Goal: Task Accomplishment & Management: Manage account settings

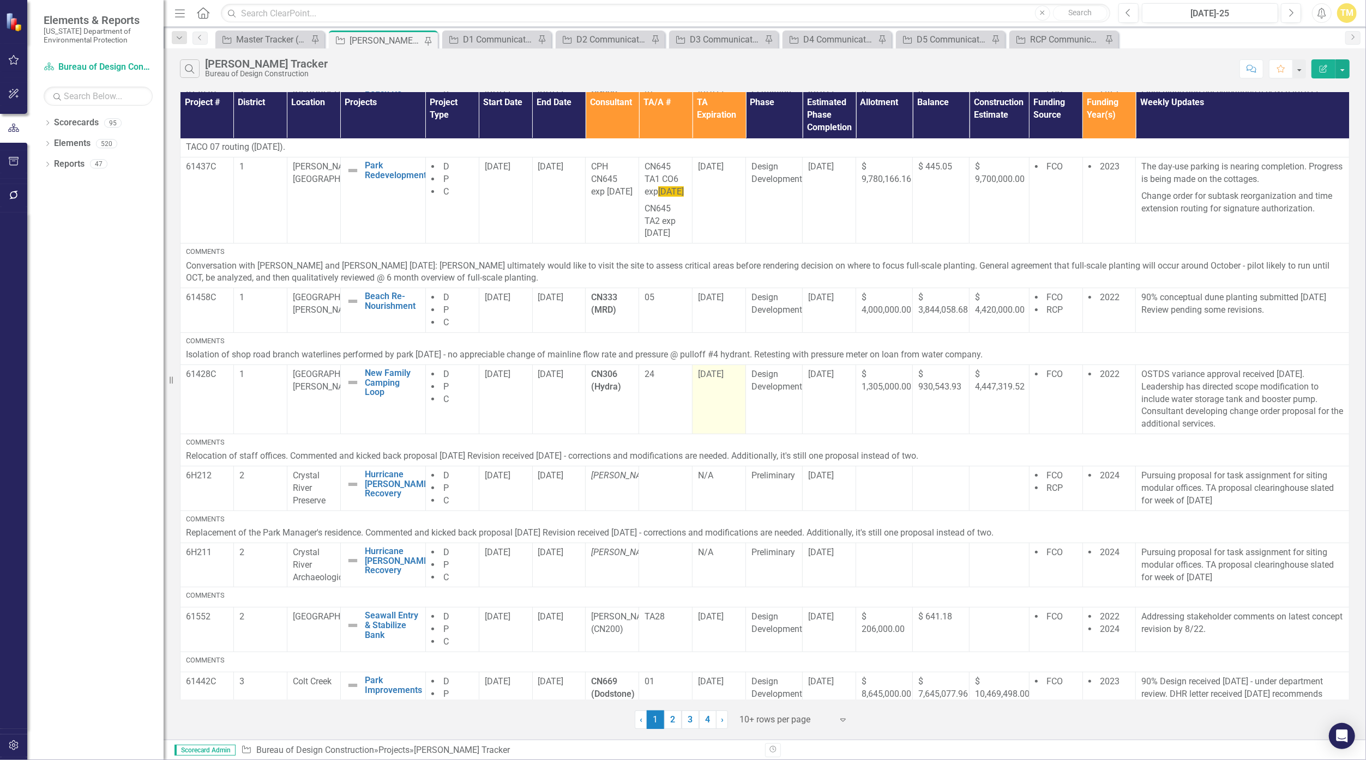
scroll to position [283, 0]
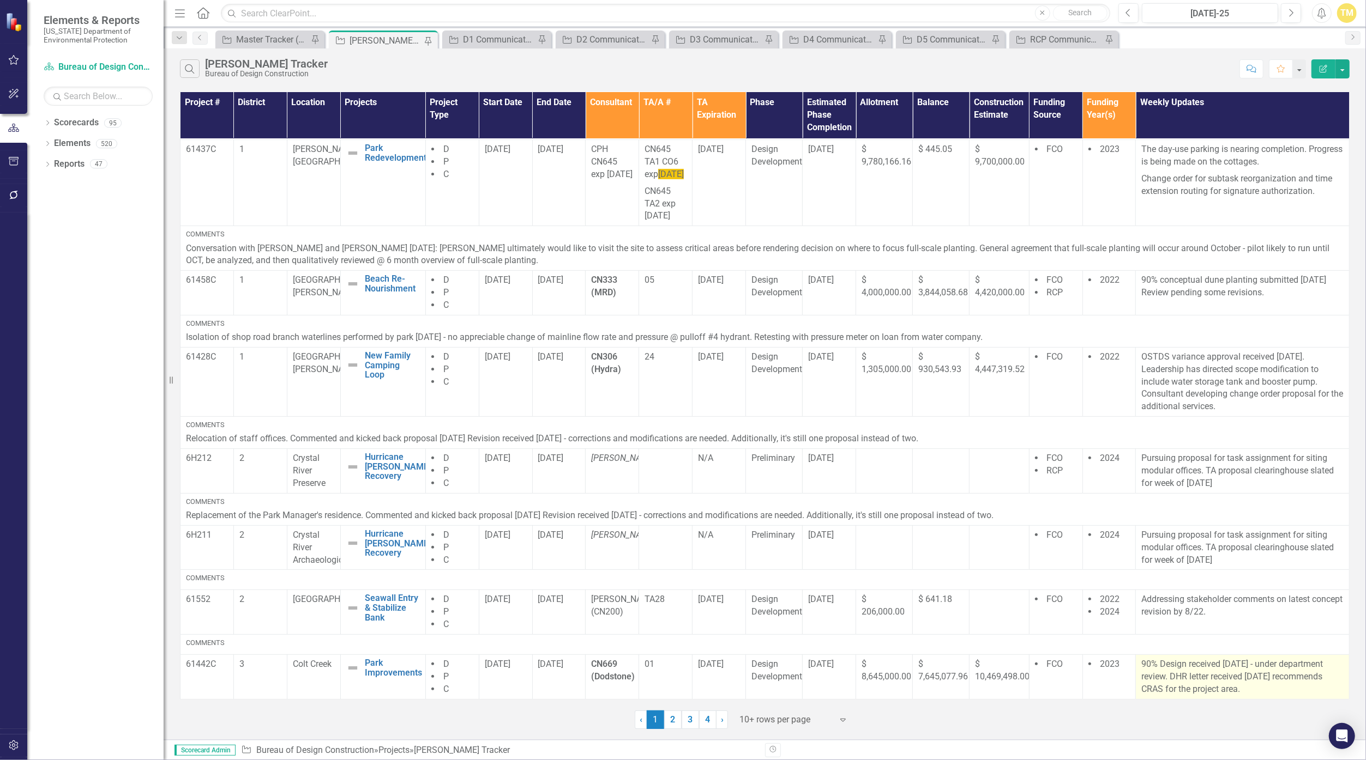
click at [667, 678] on p "90% Design received [DATE] - under department review. DHR letter received [DATE…" at bounding box center [1242, 678] width 202 height 38
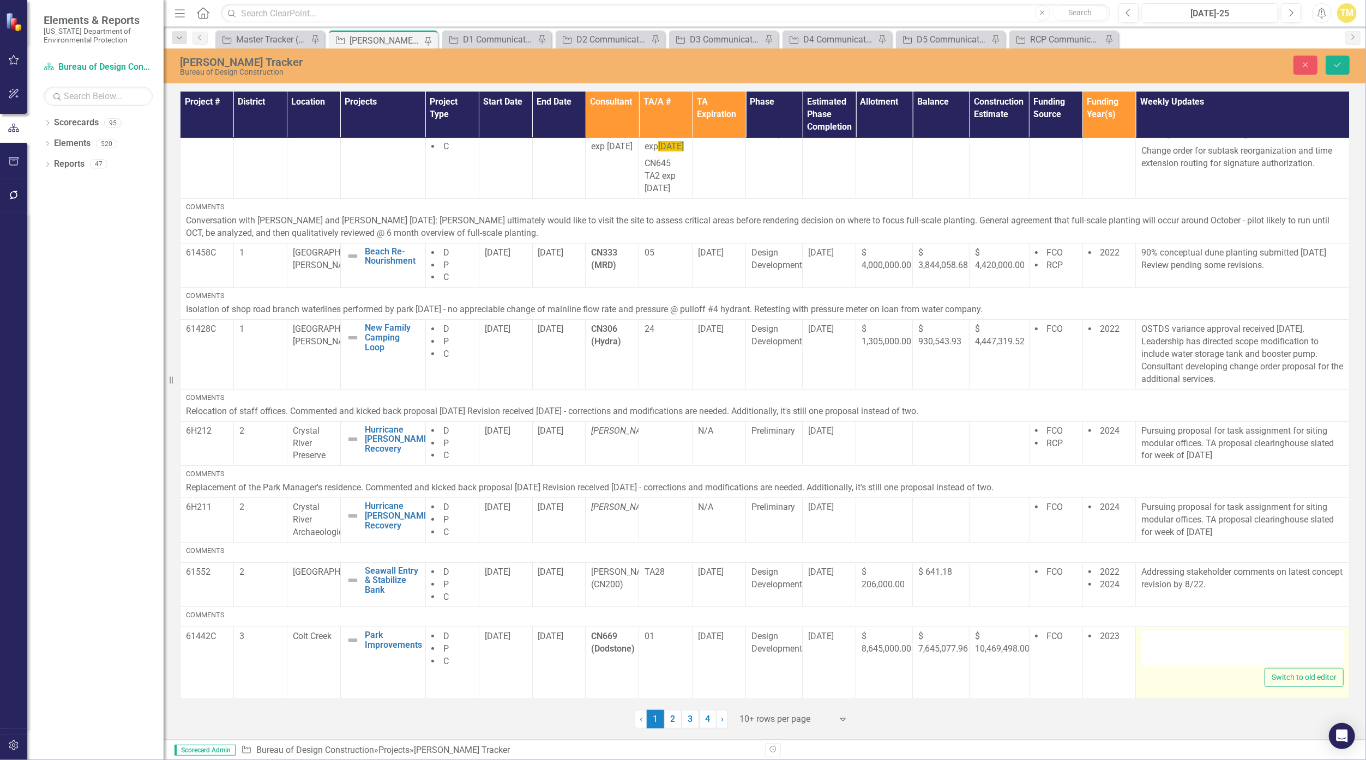
type textarea "<p>90% Design received [DATE] - under department review. DHR letter received [D…"
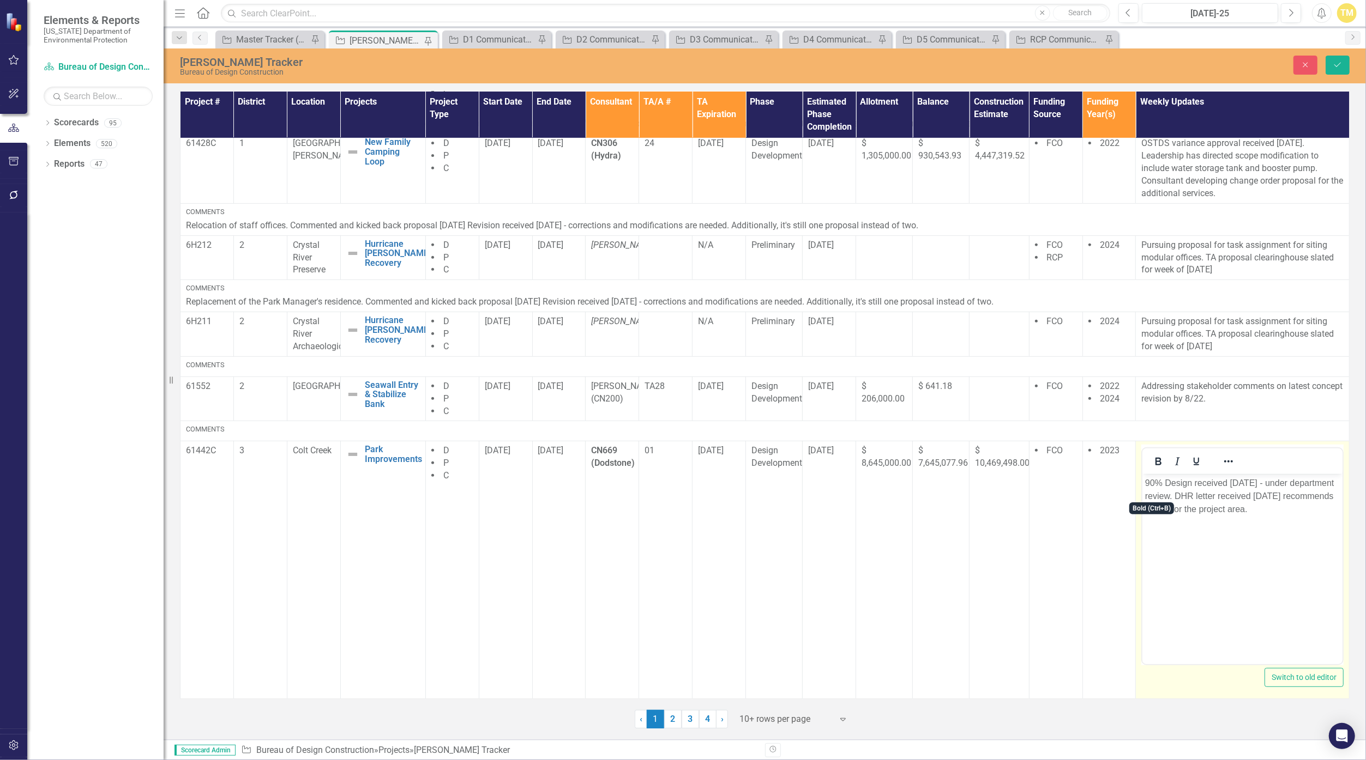
scroll to position [497, 0]
click at [667, 494] on p "90% Design received [DATE] - under department review. DHR letter received [DATE…" at bounding box center [1242, 496] width 195 height 39
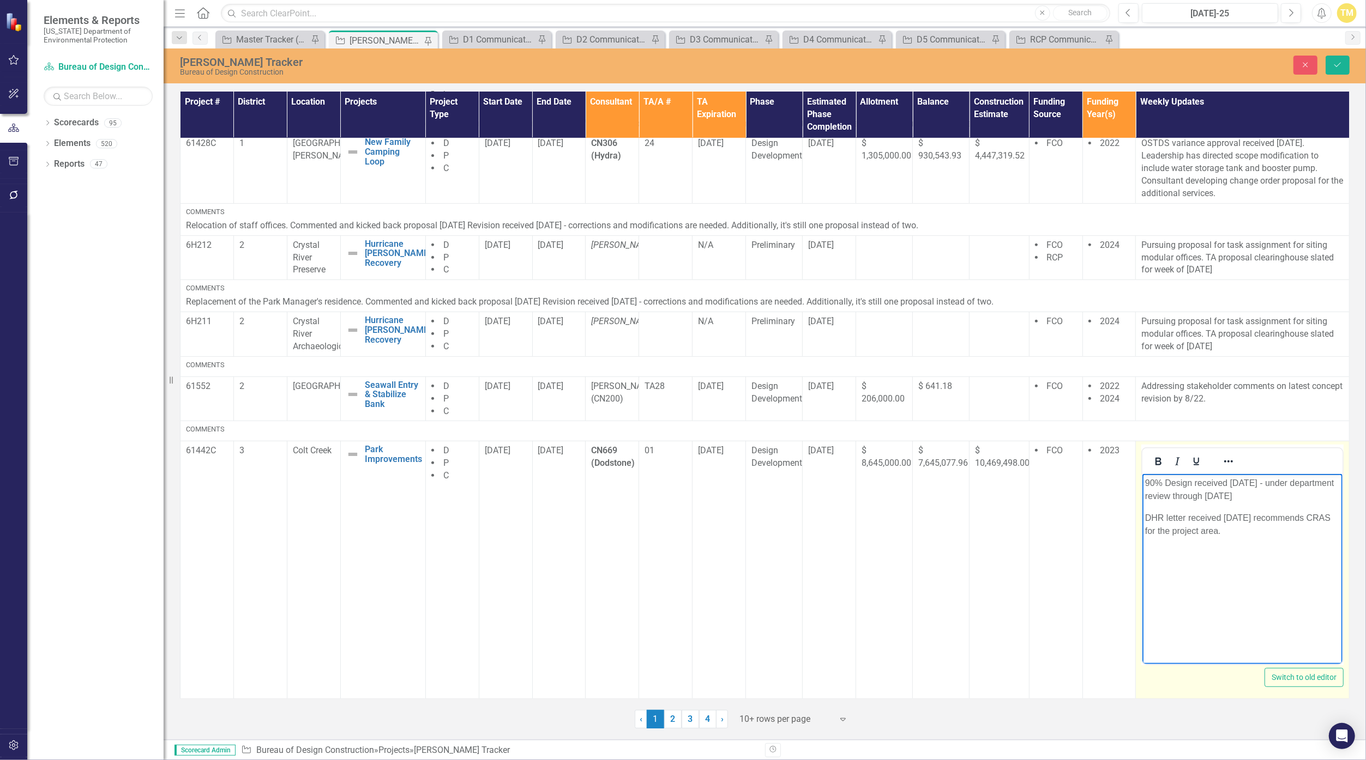
click at [667, 530] on p "DHR letter received [DATE] recommends CRAS for the project area." at bounding box center [1242, 525] width 195 height 26
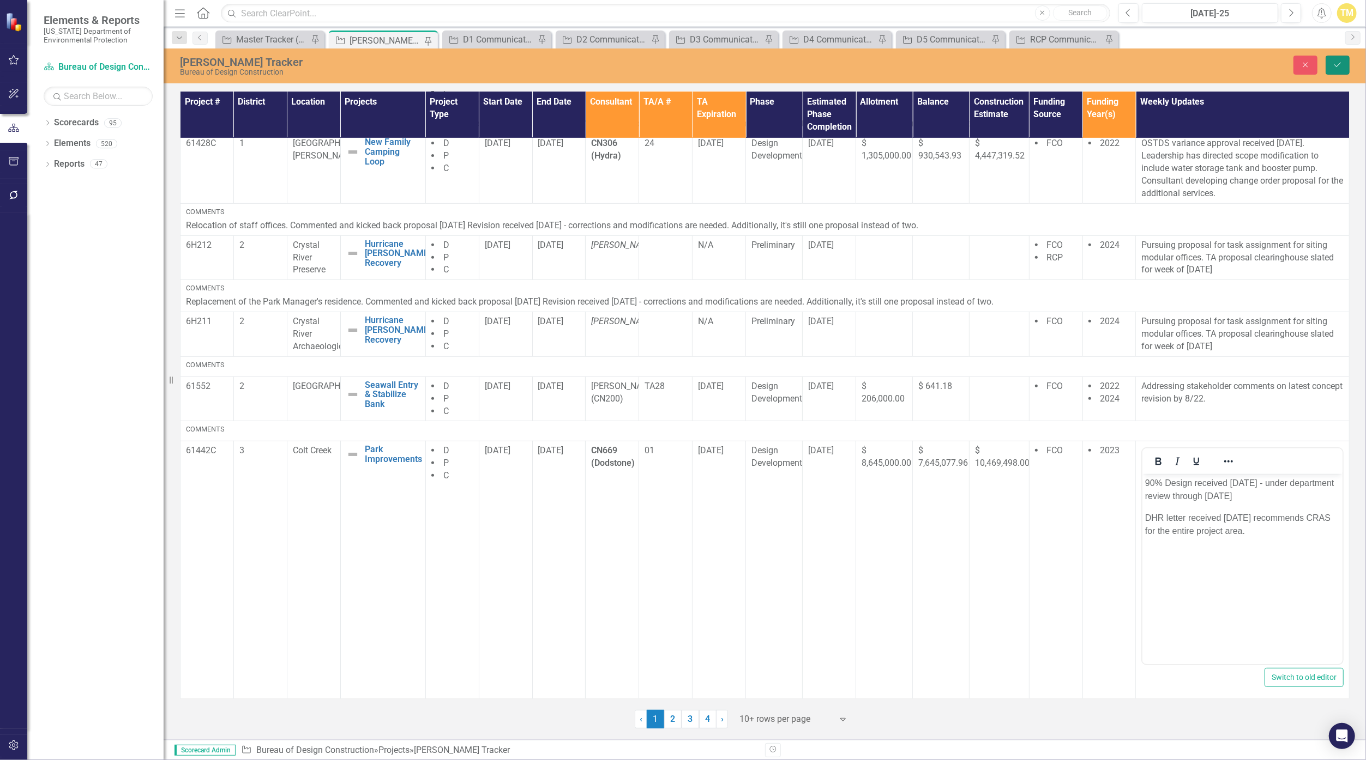
click at [667, 64] on icon "Save" at bounding box center [1337, 65] width 10 height 8
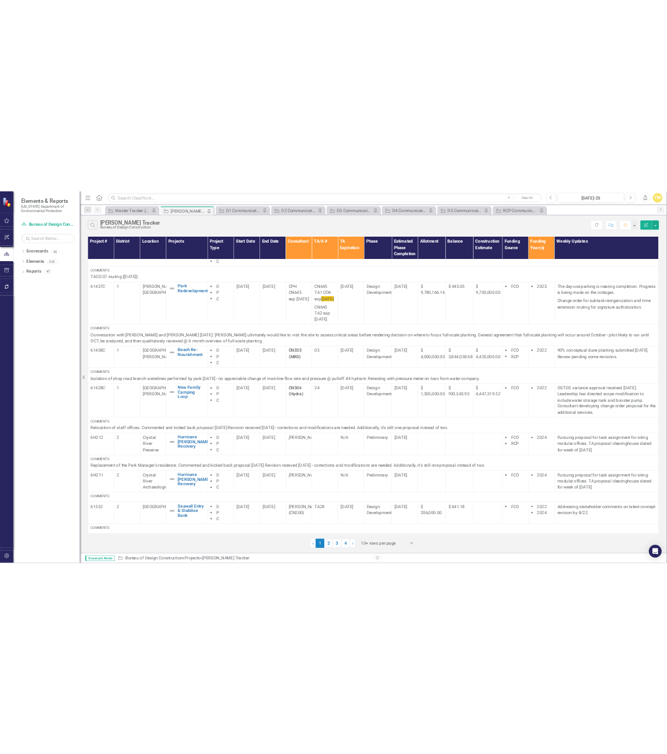
scroll to position [300, 0]
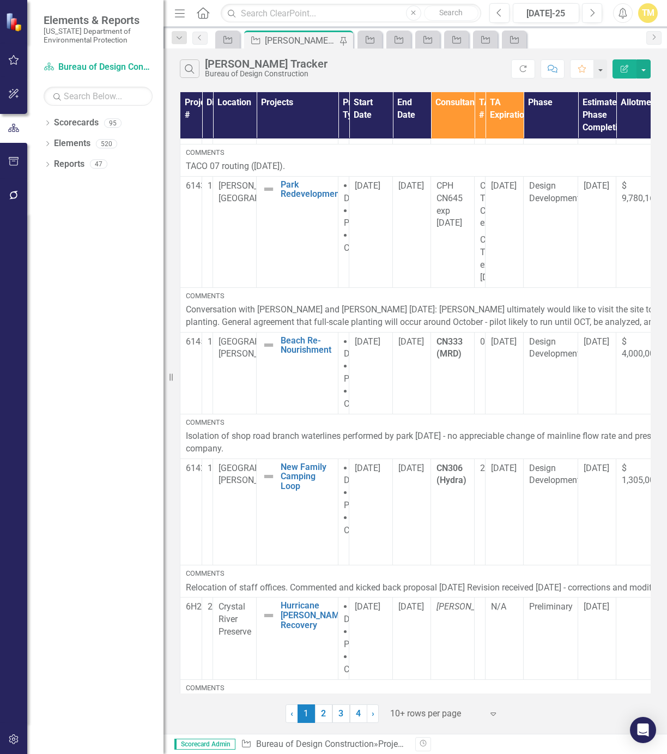
click at [141, 256] on div "Dropdown Scorecards 95 Dropdown [US_STATE] Department of Environmental Protecti…" at bounding box center [95, 434] width 136 height 640
